Goal: Task Accomplishment & Management: Complete application form

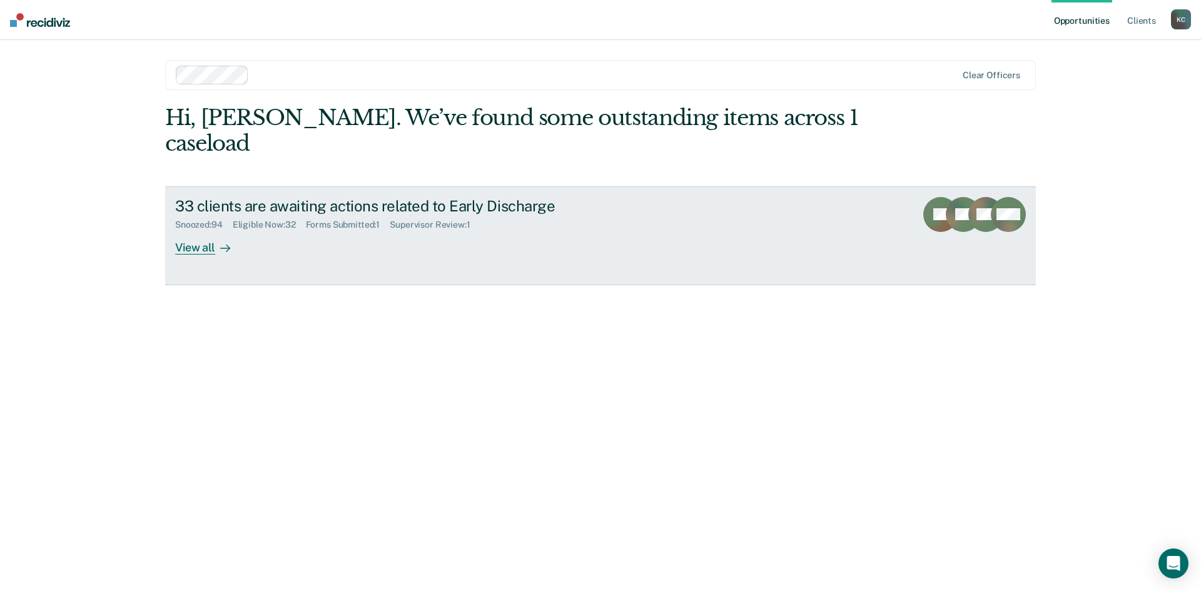
click at [390, 220] on div "Forms Submitted : 1" at bounding box center [348, 225] width 84 height 11
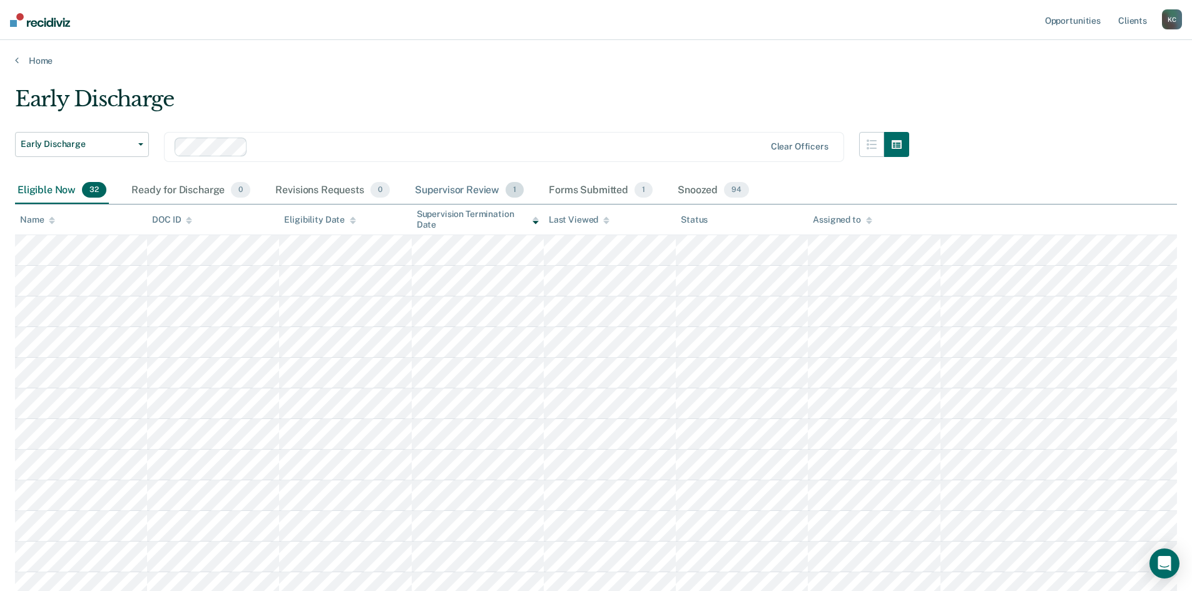
click at [437, 189] on div "Supervisor Review 1" at bounding box center [469, 191] width 114 height 28
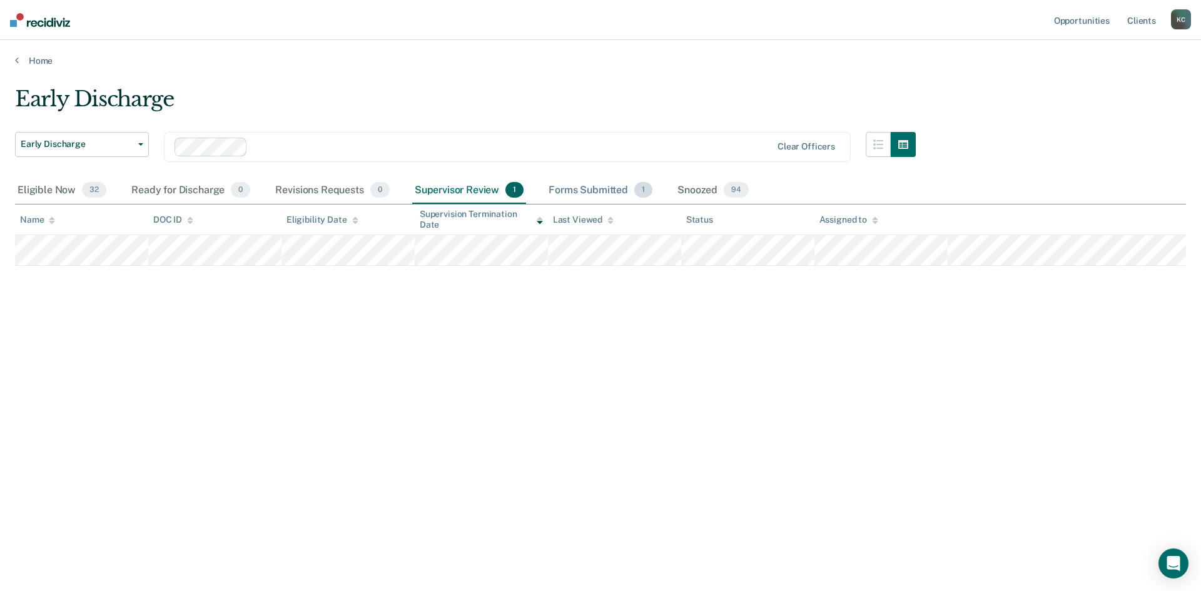
click at [580, 184] on div "Forms Submitted 1" at bounding box center [600, 191] width 109 height 28
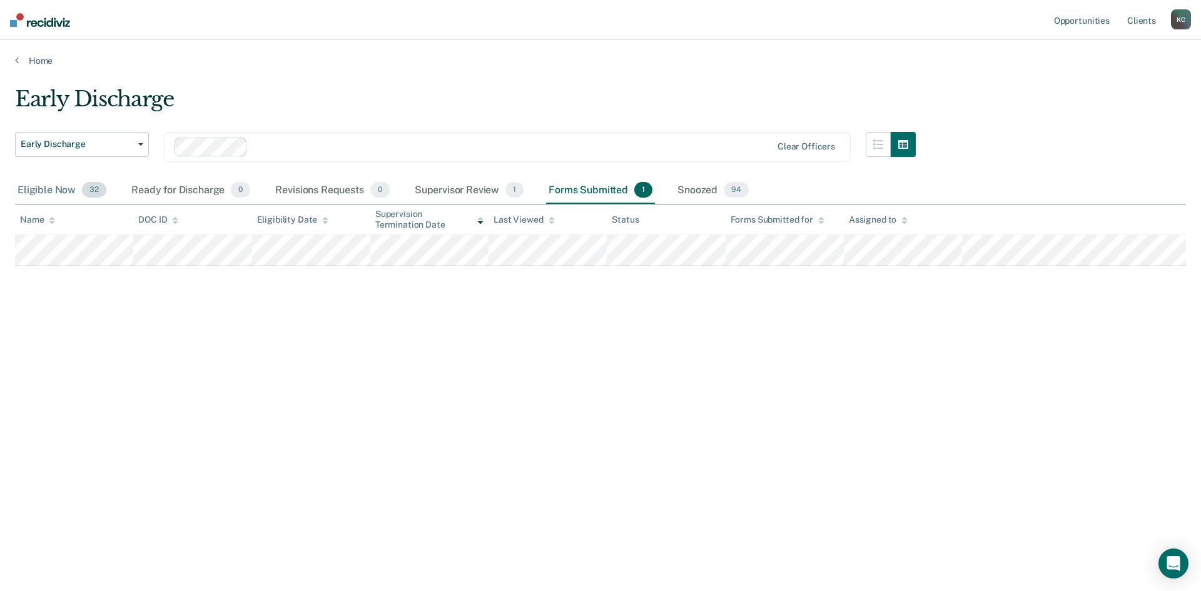
click at [50, 195] on div "Eligible Now 32" at bounding box center [62, 191] width 94 height 28
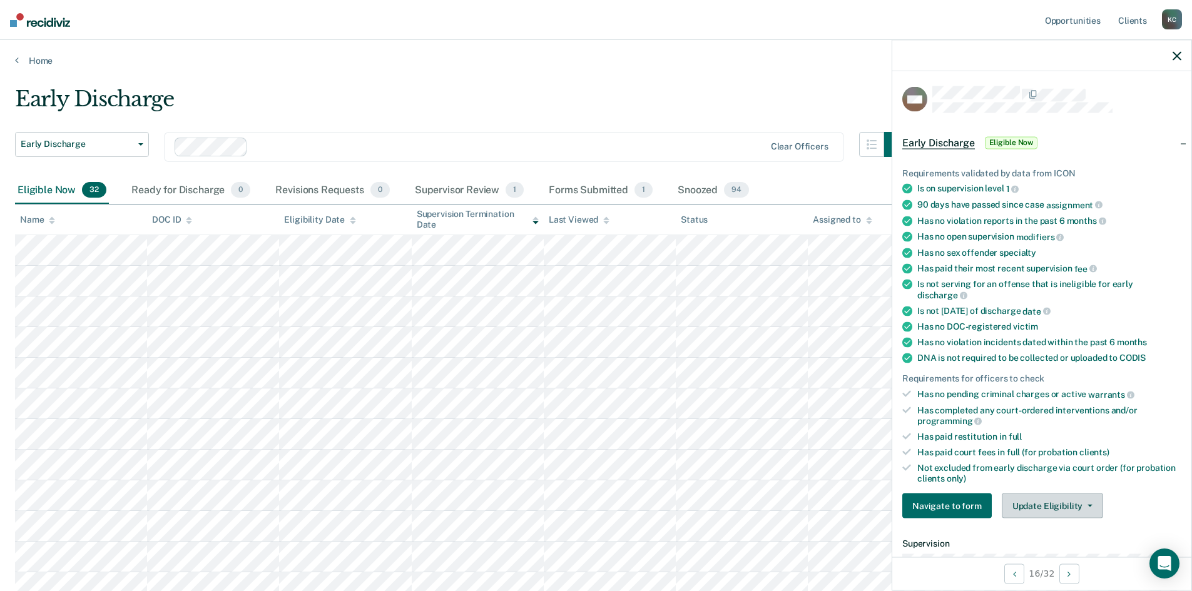
click at [1031, 497] on button "Update Eligibility" at bounding box center [1051, 505] width 101 height 25
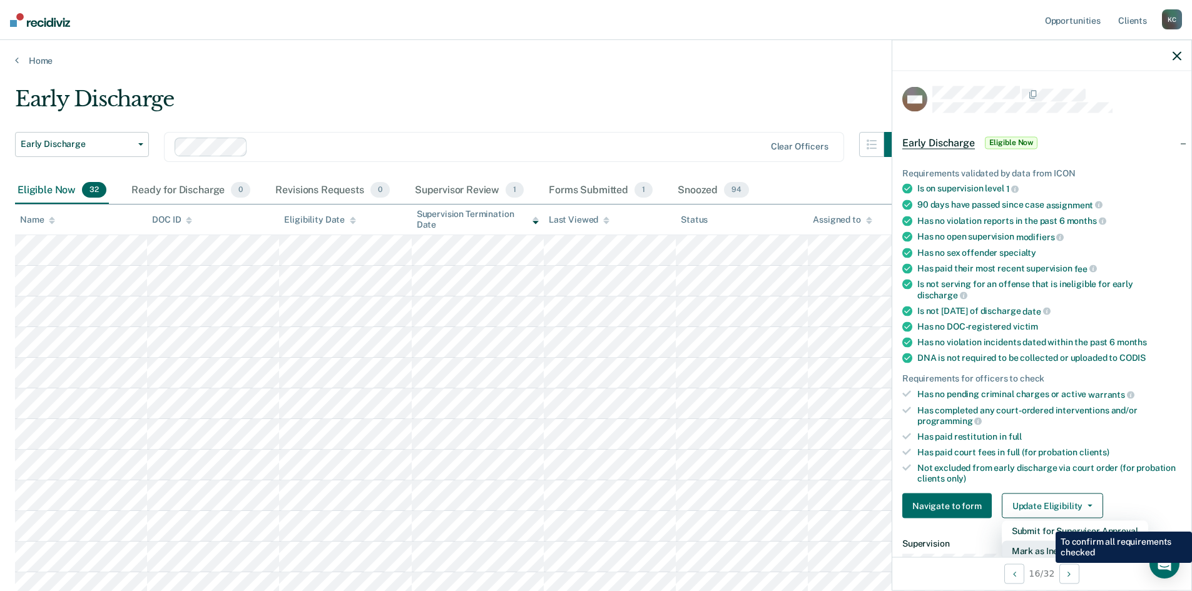
scroll to position [3, 0]
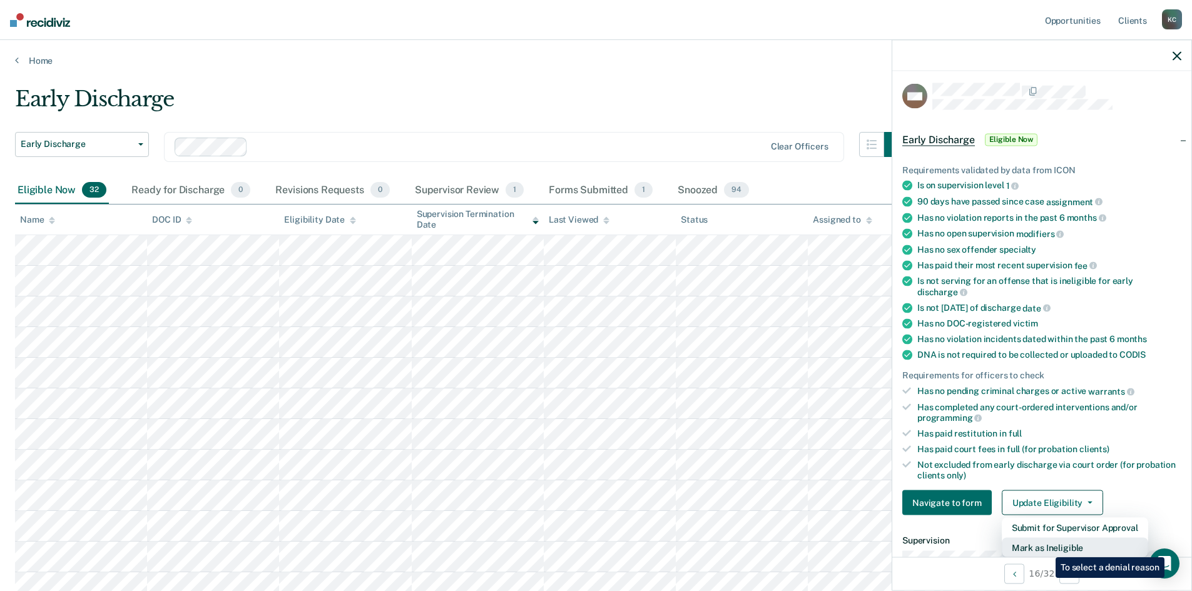
click at [1046, 548] on button "Mark as Ineligible" at bounding box center [1074, 548] width 146 height 20
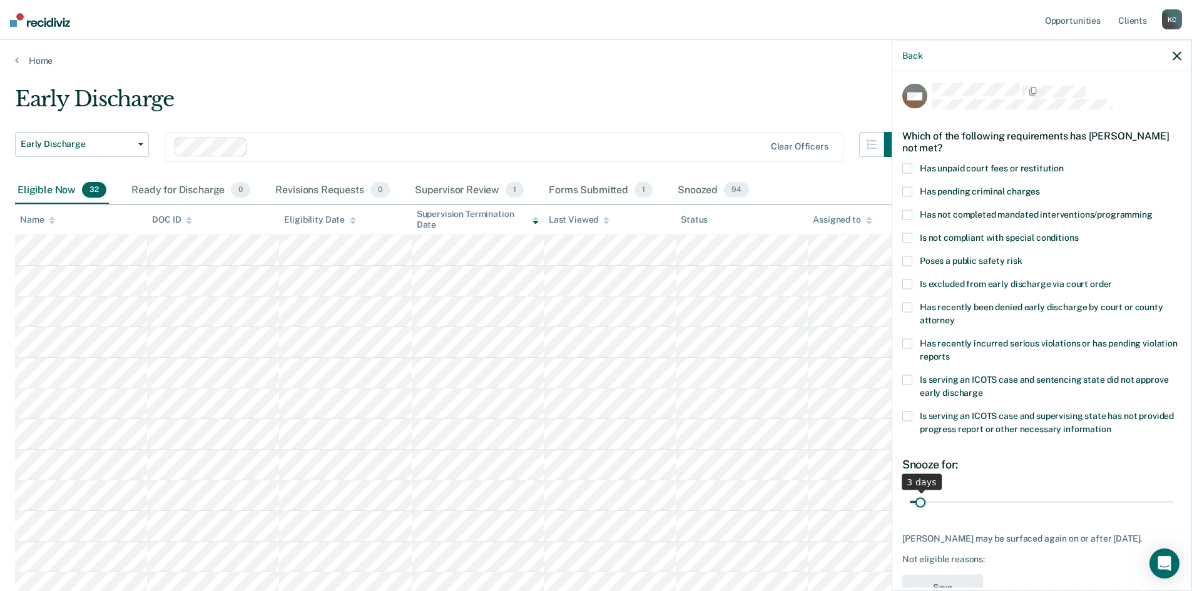
drag, startPoint x: 995, startPoint y: 503, endPoint x: 919, endPoint y: 513, distance: 76.3
type input "3"
click at [919, 513] on input "range" at bounding box center [1041, 502] width 264 height 22
click at [901, 209] on div "MM Which of the following requirements has [PERSON_NAME] not met? Has unpaid co…" at bounding box center [1041, 329] width 299 height 517
click at [904, 213] on span at bounding box center [907, 215] width 10 height 10
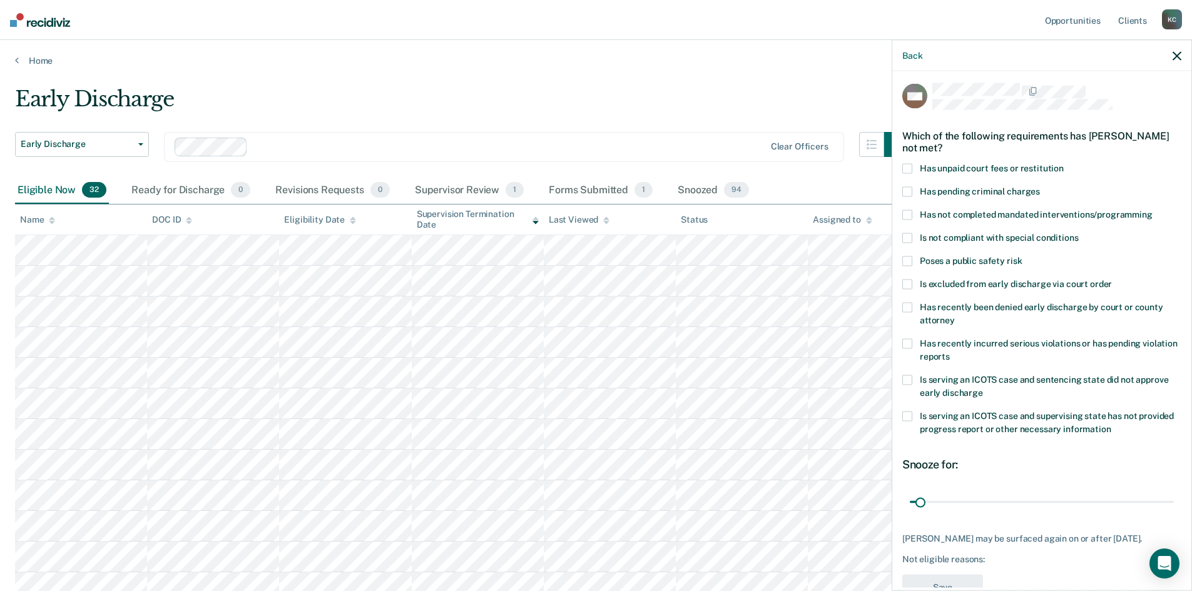
click at [1152, 210] on input "Has not completed mandated interventions/programming" at bounding box center [1152, 210] width 0 height 0
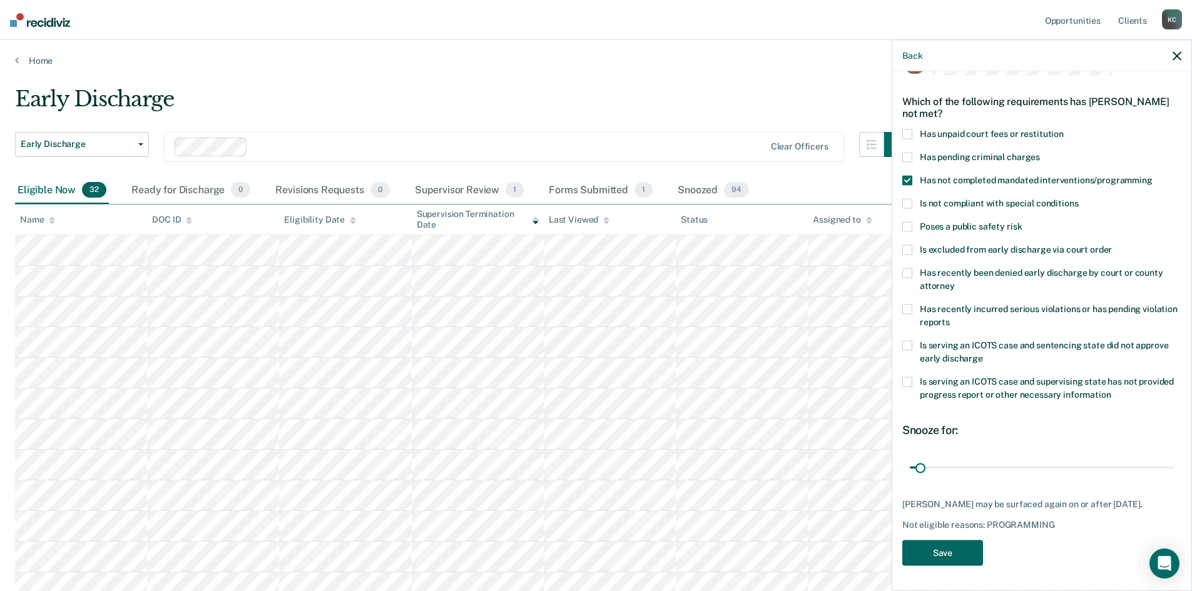
click at [953, 547] on button "Save" at bounding box center [942, 553] width 81 height 26
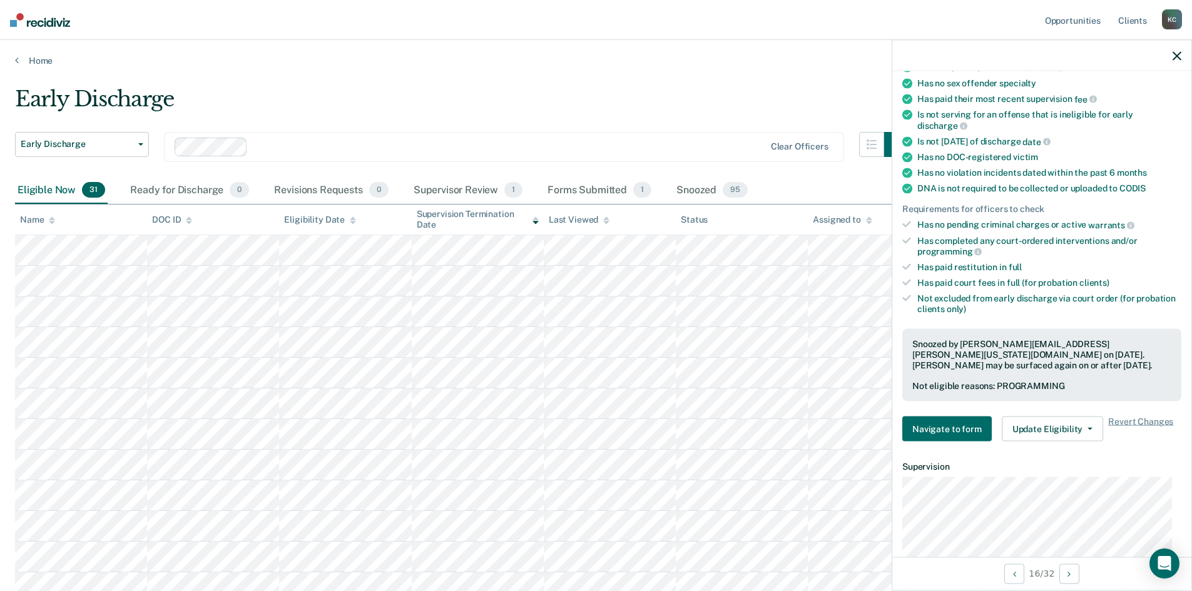
scroll to position [250, 0]
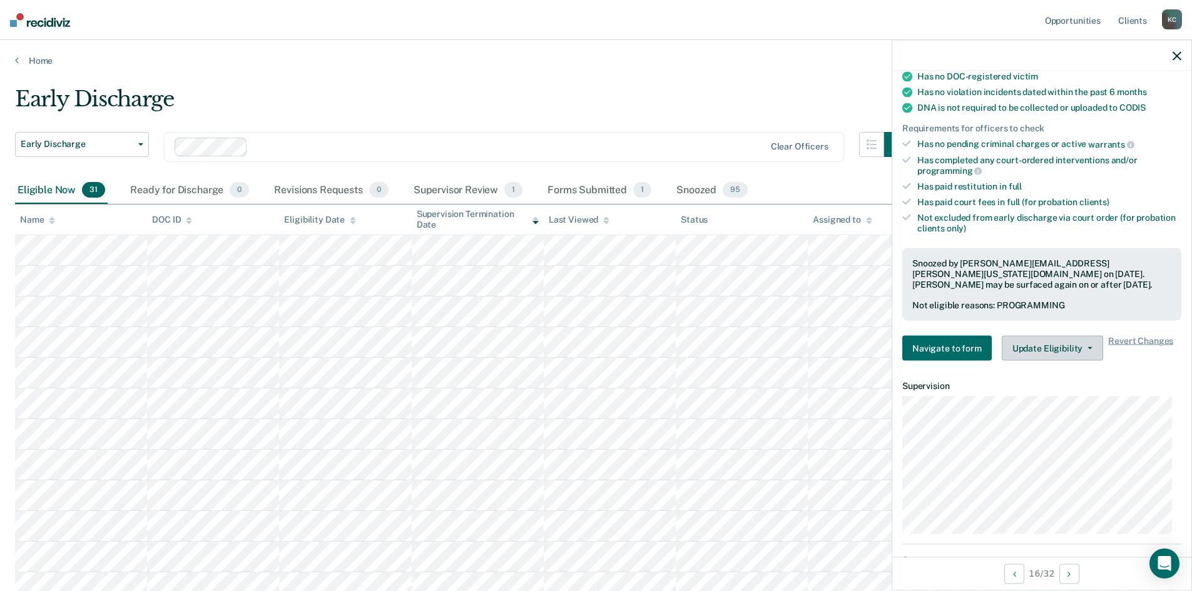
click at [1032, 341] on button "Update Eligibility" at bounding box center [1051, 348] width 101 height 25
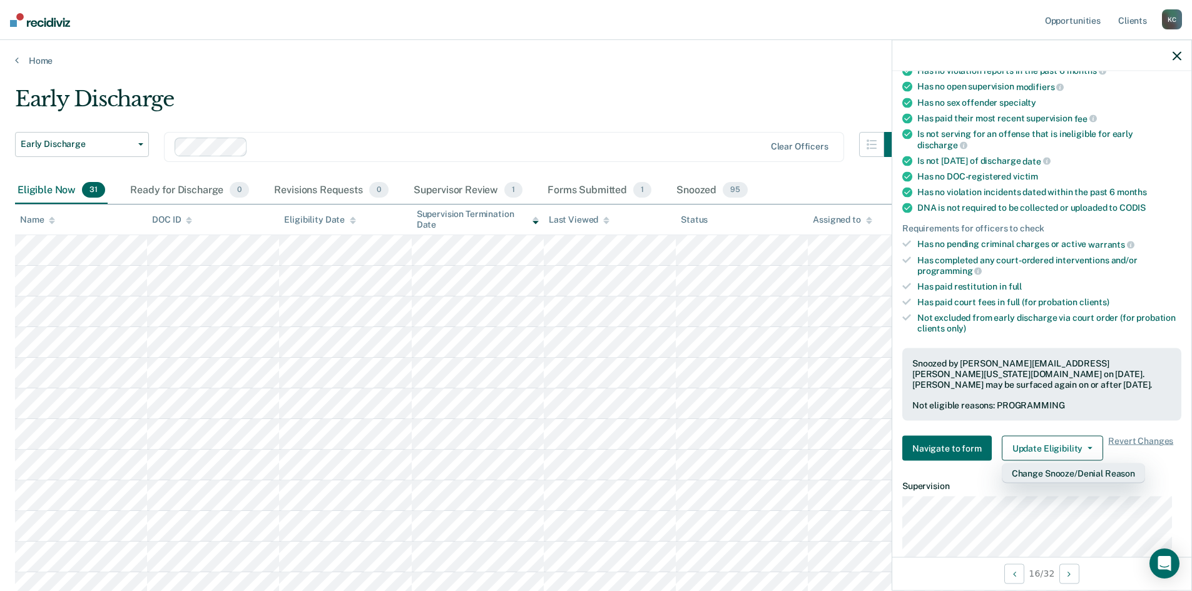
scroll to position [0, 0]
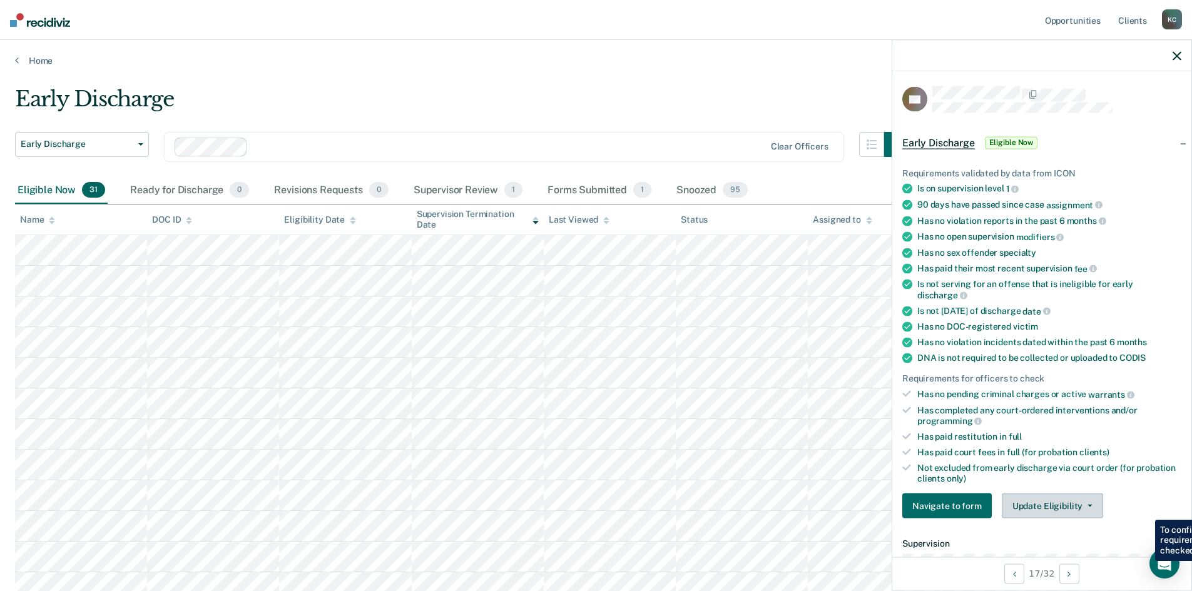
click at [1034, 510] on button "Update Eligibility" at bounding box center [1051, 505] width 101 height 25
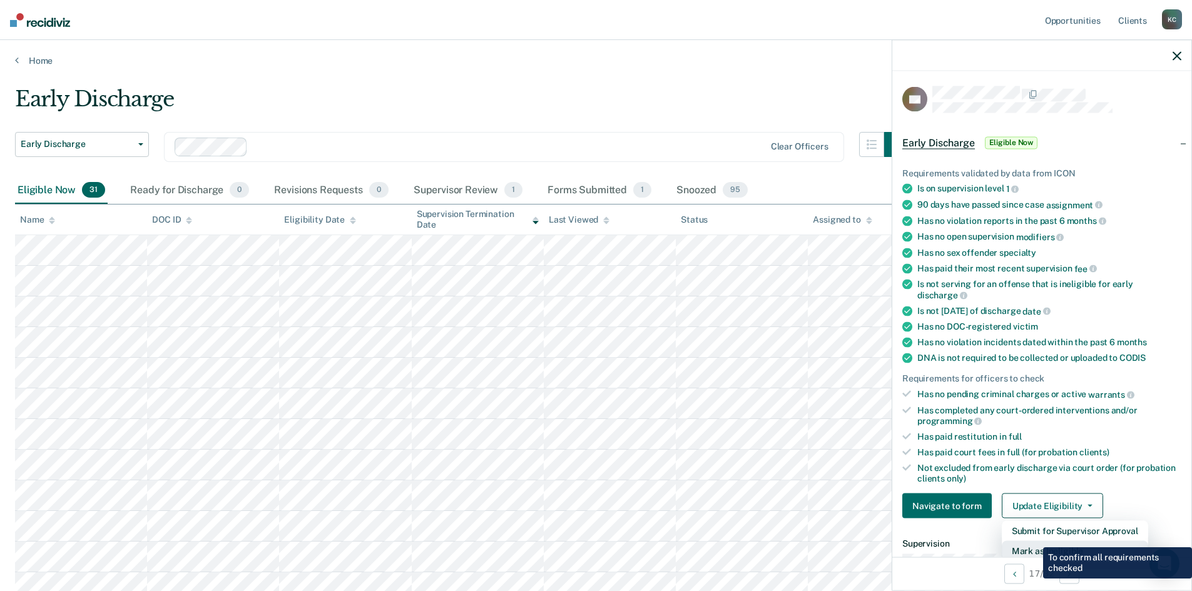
scroll to position [3, 0]
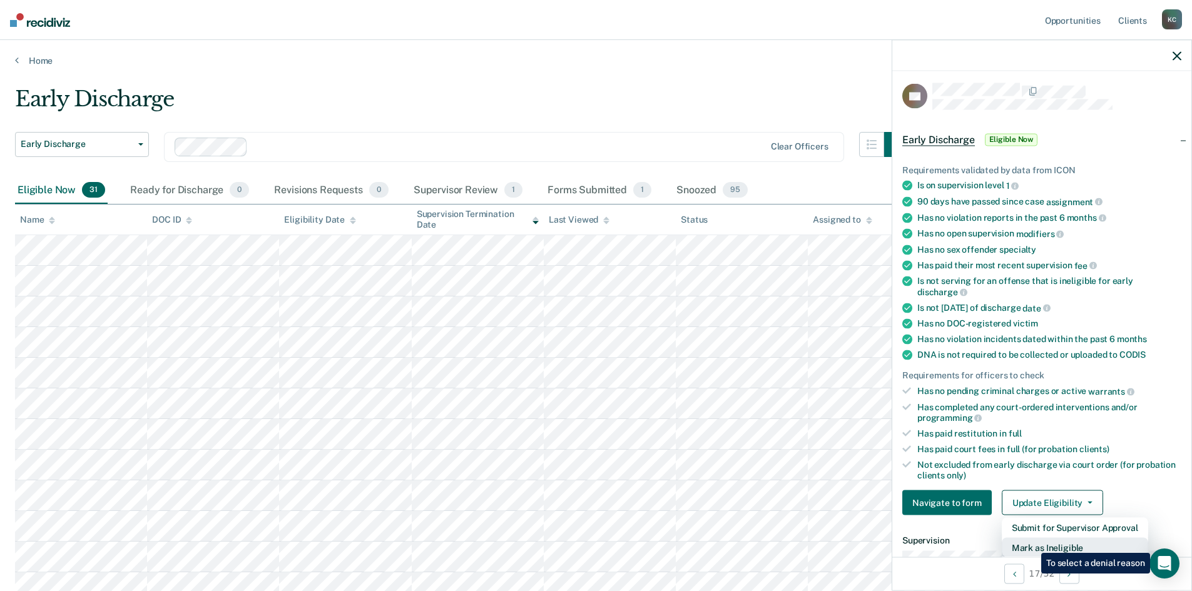
click at [1031, 544] on button "Mark as Ineligible" at bounding box center [1074, 548] width 146 height 20
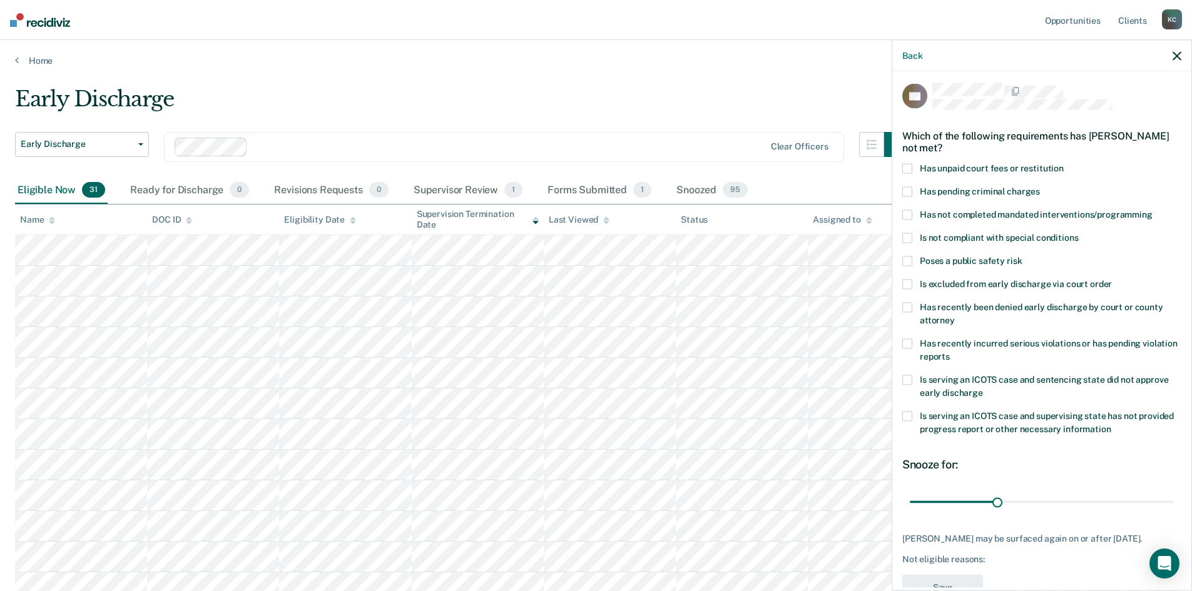
click at [912, 171] on label "Has unpaid court fees or restitution" at bounding box center [1041, 169] width 279 height 13
click at [1063, 163] on input "Has unpaid court fees or restitution" at bounding box center [1063, 163] width 0 height 0
click at [909, 211] on span at bounding box center [907, 215] width 10 height 10
click at [1152, 210] on input "Has not completed mandated interventions/programming" at bounding box center [1152, 210] width 0 height 0
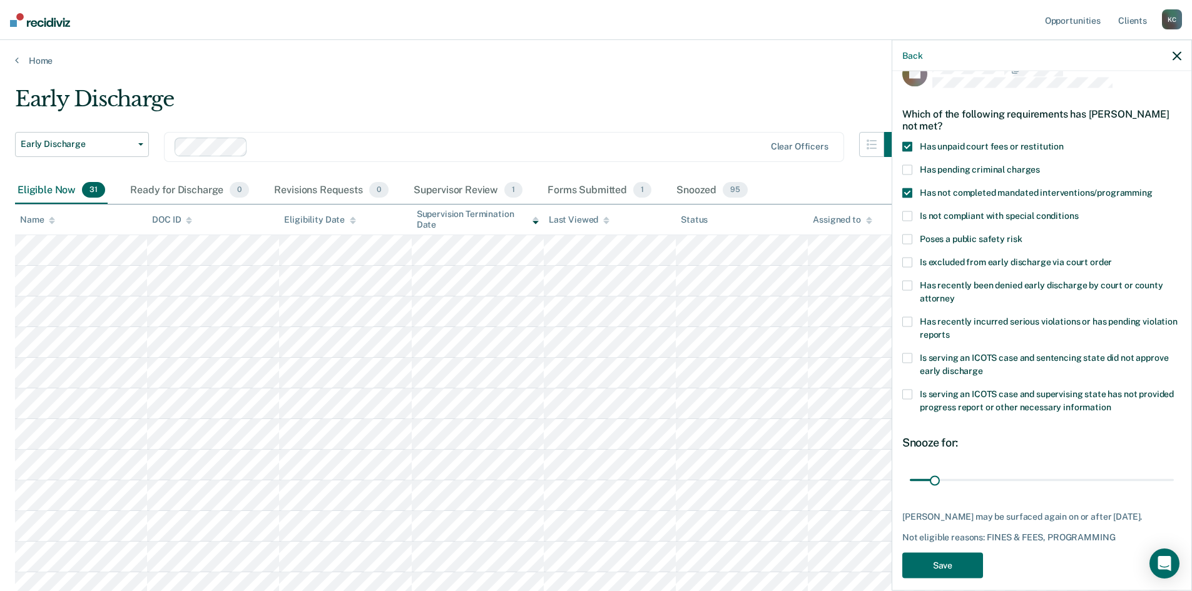
scroll to position [36, 0]
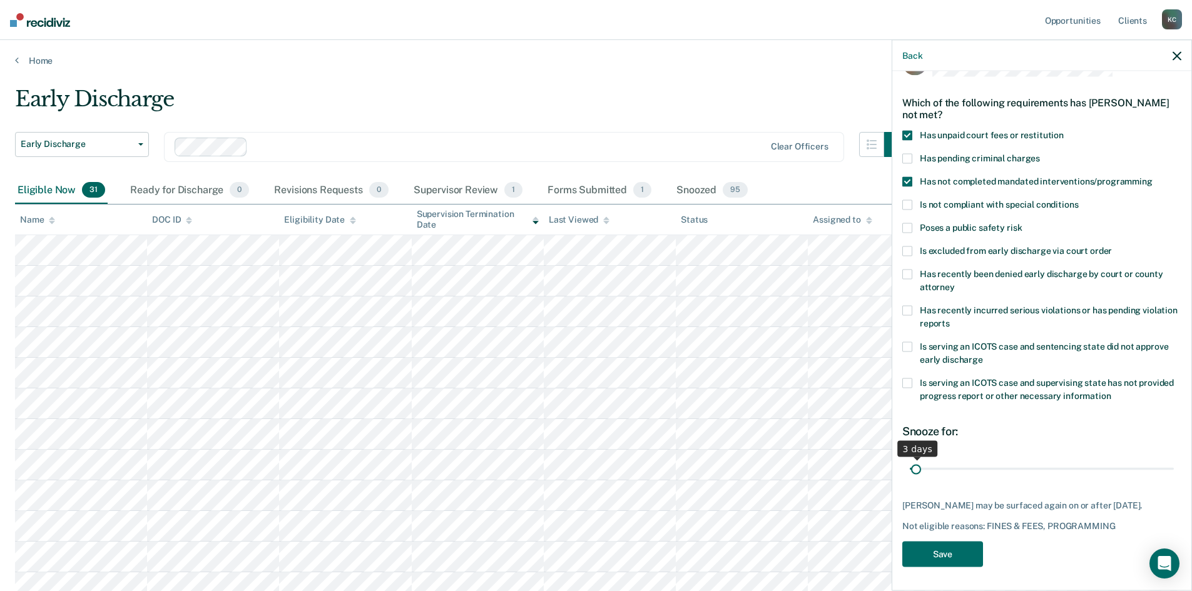
drag, startPoint x: 933, startPoint y: 466, endPoint x: 916, endPoint y: 470, distance: 17.3
type input "3"
click at [916, 470] on input "range" at bounding box center [1041, 469] width 264 height 22
click at [940, 561] on button "Save" at bounding box center [942, 554] width 81 height 26
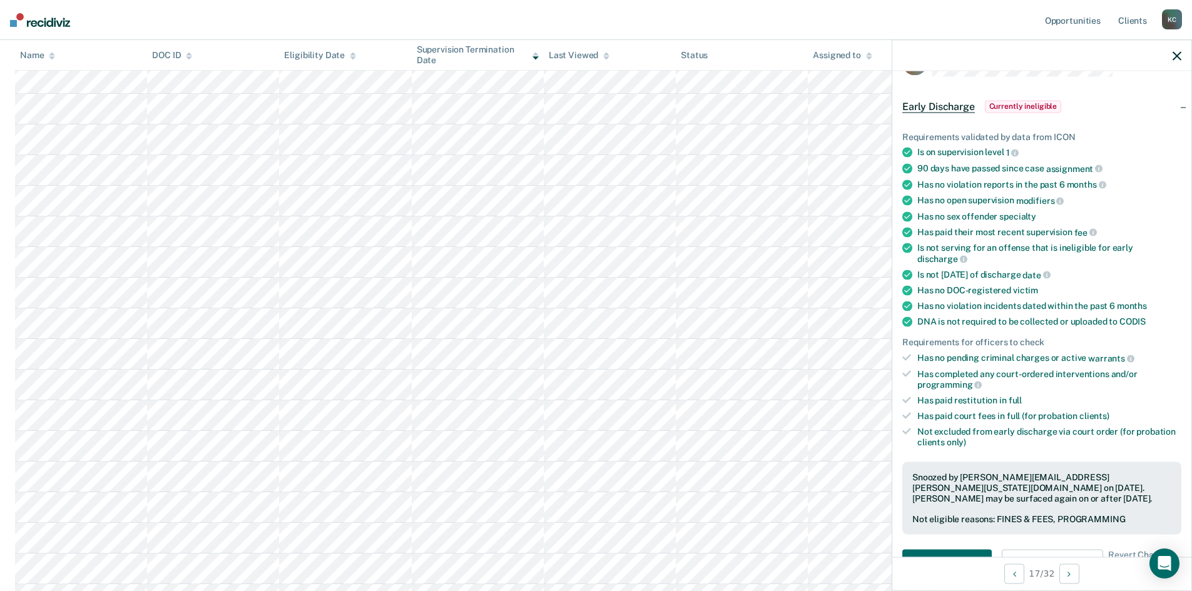
scroll to position [438, 0]
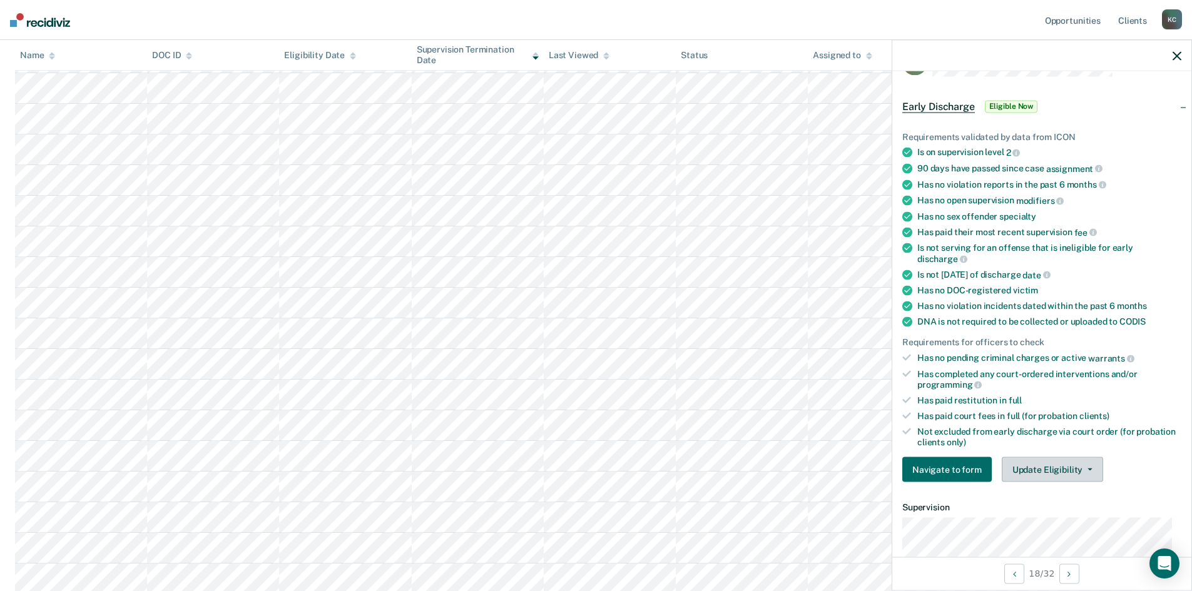
click at [1020, 469] on button "Update Eligibility" at bounding box center [1051, 469] width 101 height 25
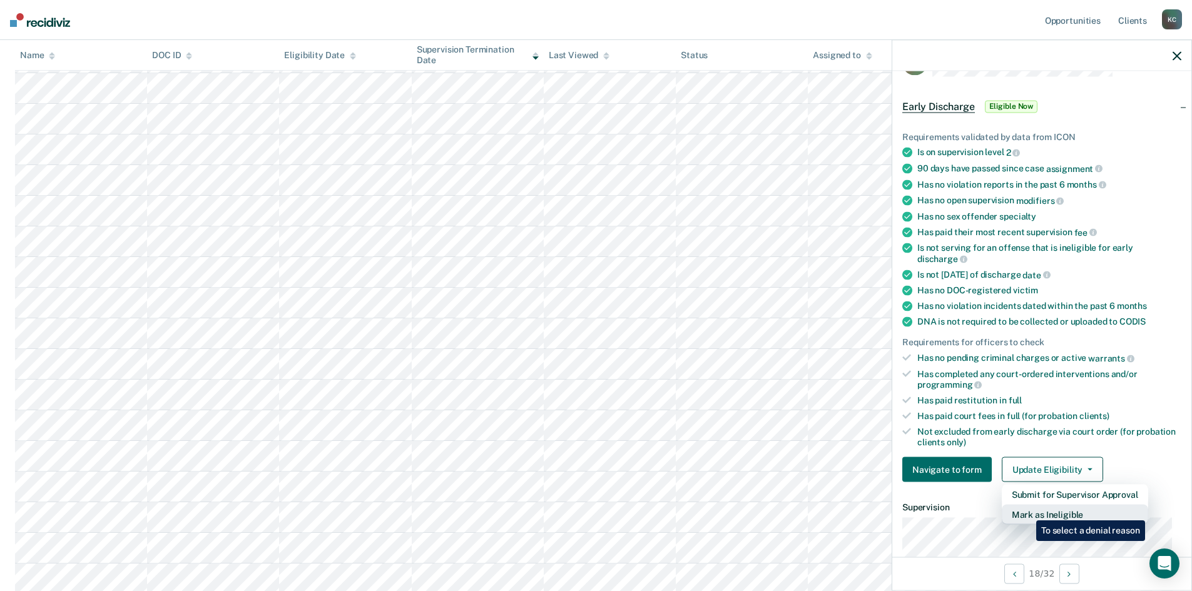
click at [1026, 511] on button "Mark as Ineligible" at bounding box center [1074, 515] width 146 height 20
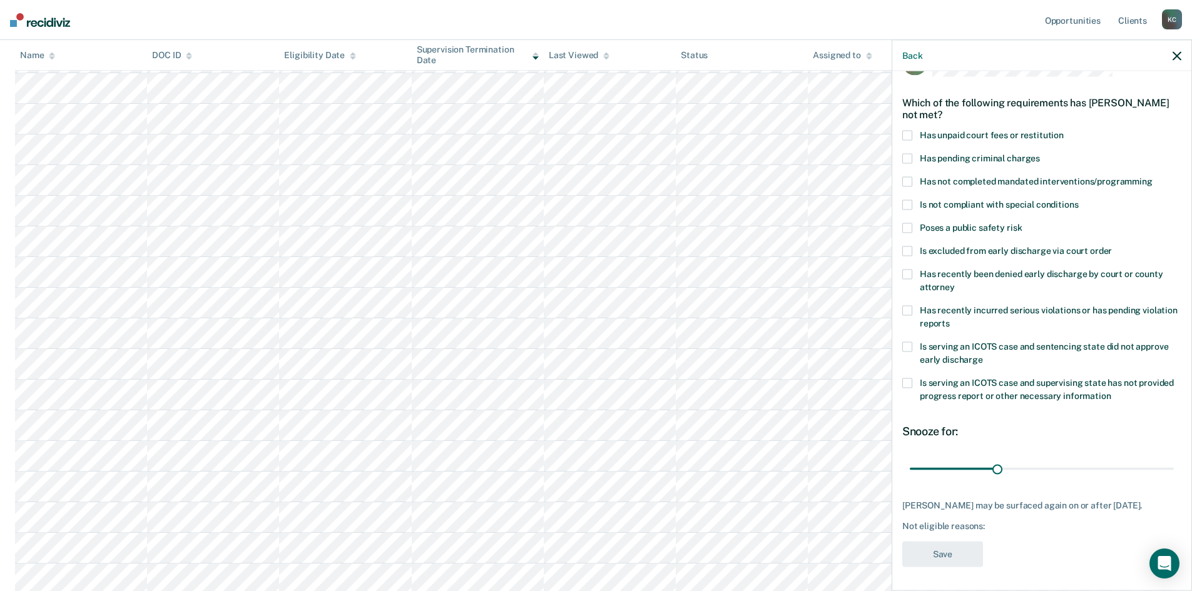
click at [909, 180] on span at bounding box center [907, 181] width 10 height 10
click at [1152, 176] on input "Has not completed mandated interventions/programming" at bounding box center [1152, 176] width 0 height 0
click at [906, 137] on span at bounding box center [907, 135] width 10 height 10
click at [1063, 130] on input "Has unpaid court fees or restitution" at bounding box center [1063, 130] width 0 height 0
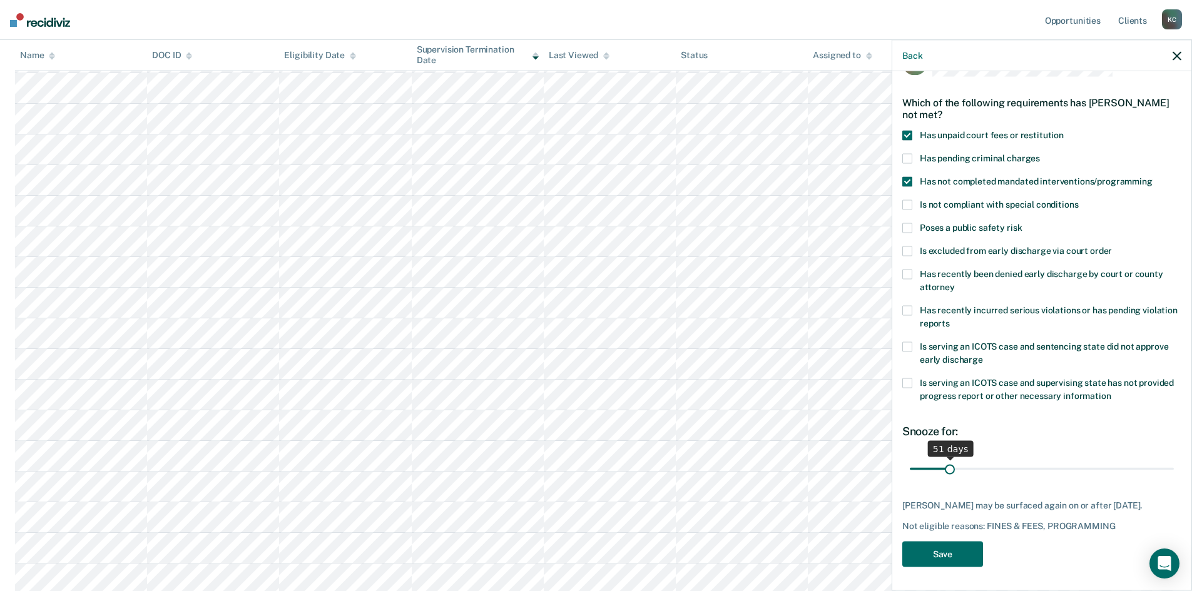
drag, startPoint x: 938, startPoint y: 468, endPoint x: 948, endPoint y: 468, distance: 10.6
click at [948, 468] on input "range" at bounding box center [1041, 469] width 264 height 22
drag, startPoint x: 944, startPoint y: 468, endPoint x: 959, endPoint y: 468, distance: 15.0
type input "68"
click at [959, 468] on input "range" at bounding box center [1041, 469] width 264 height 22
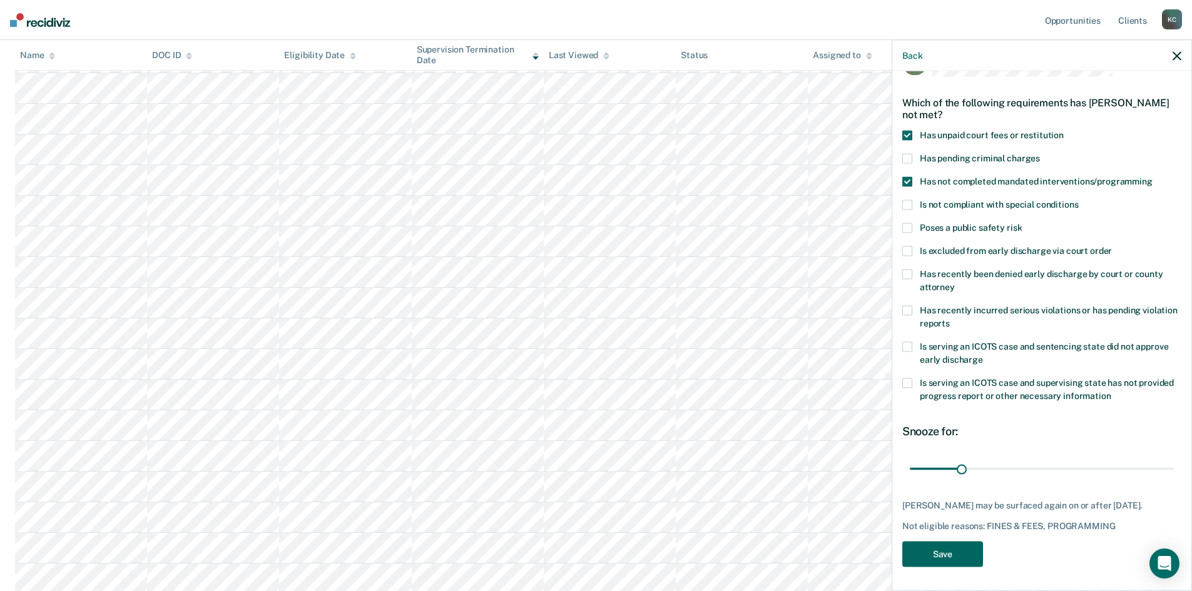
click at [951, 563] on button "Save" at bounding box center [942, 554] width 81 height 26
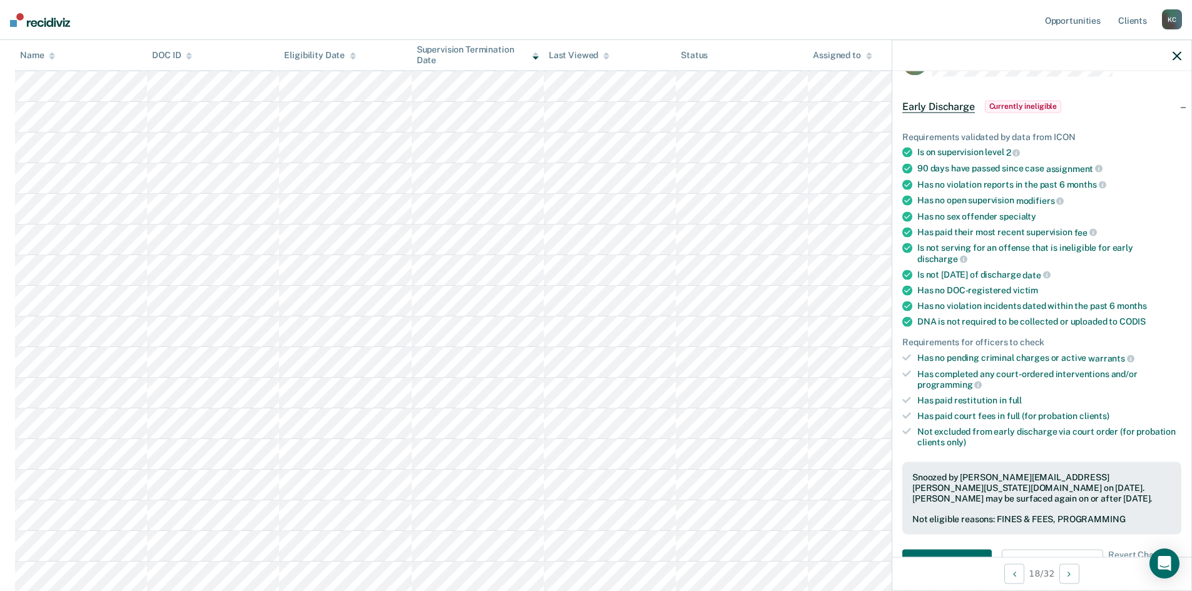
scroll to position [0, 0]
